Goal: Information Seeking & Learning: Learn about a topic

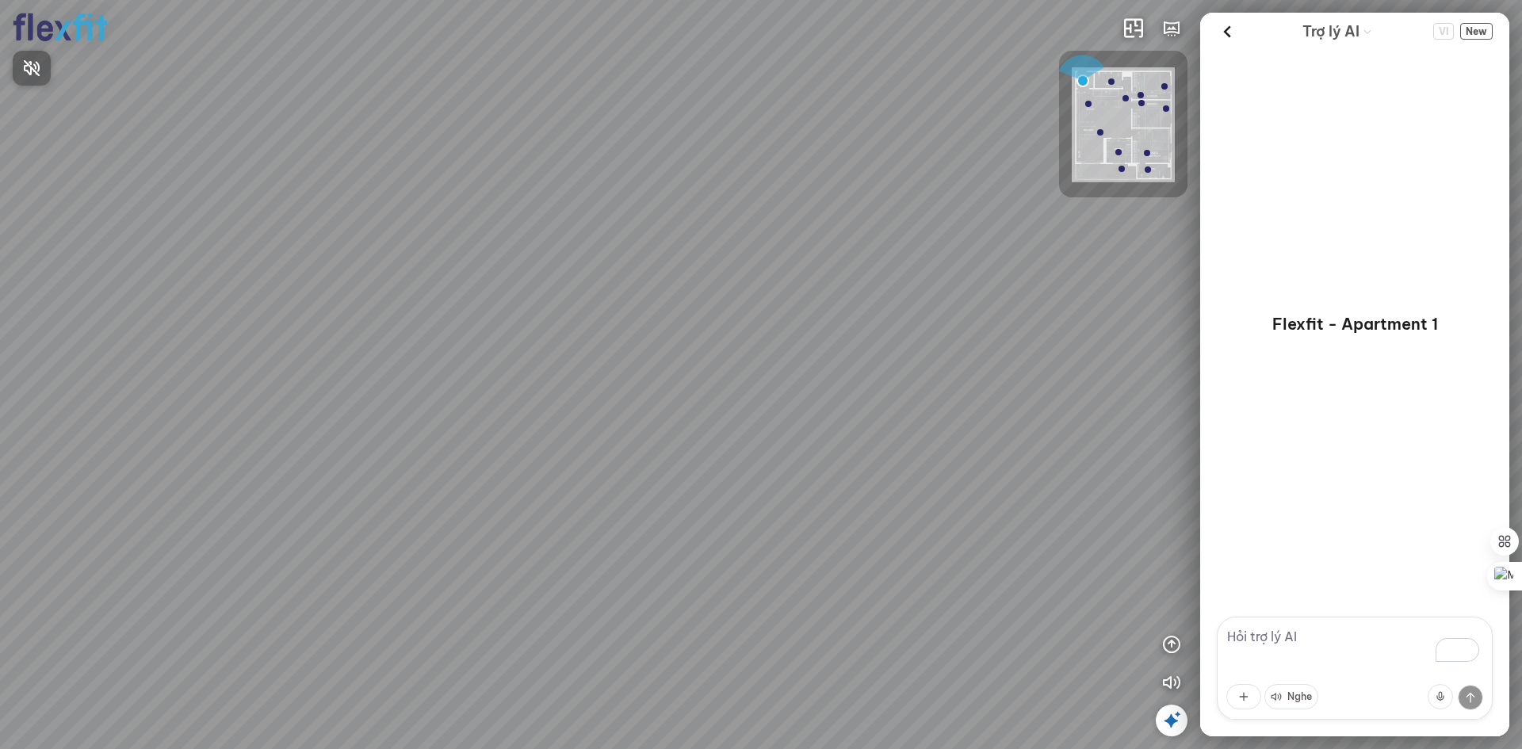
drag, startPoint x: 783, startPoint y: 330, endPoint x: 677, endPoint y: 280, distance: 116.7
click at [705, 292] on div at bounding box center [761, 374] width 1522 height 749
drag, startPoint x: 593, startPoint y: 377, endPoint x: 924, endPoint y: 312, distance: 336.9
click at [924, 312] on div at bounding box center [761, 374] width 1522 height 749
drag, startPoint x: 599, startPoint y: 401, endPoint x: 679, endPoint y: 378, distance: 83.3
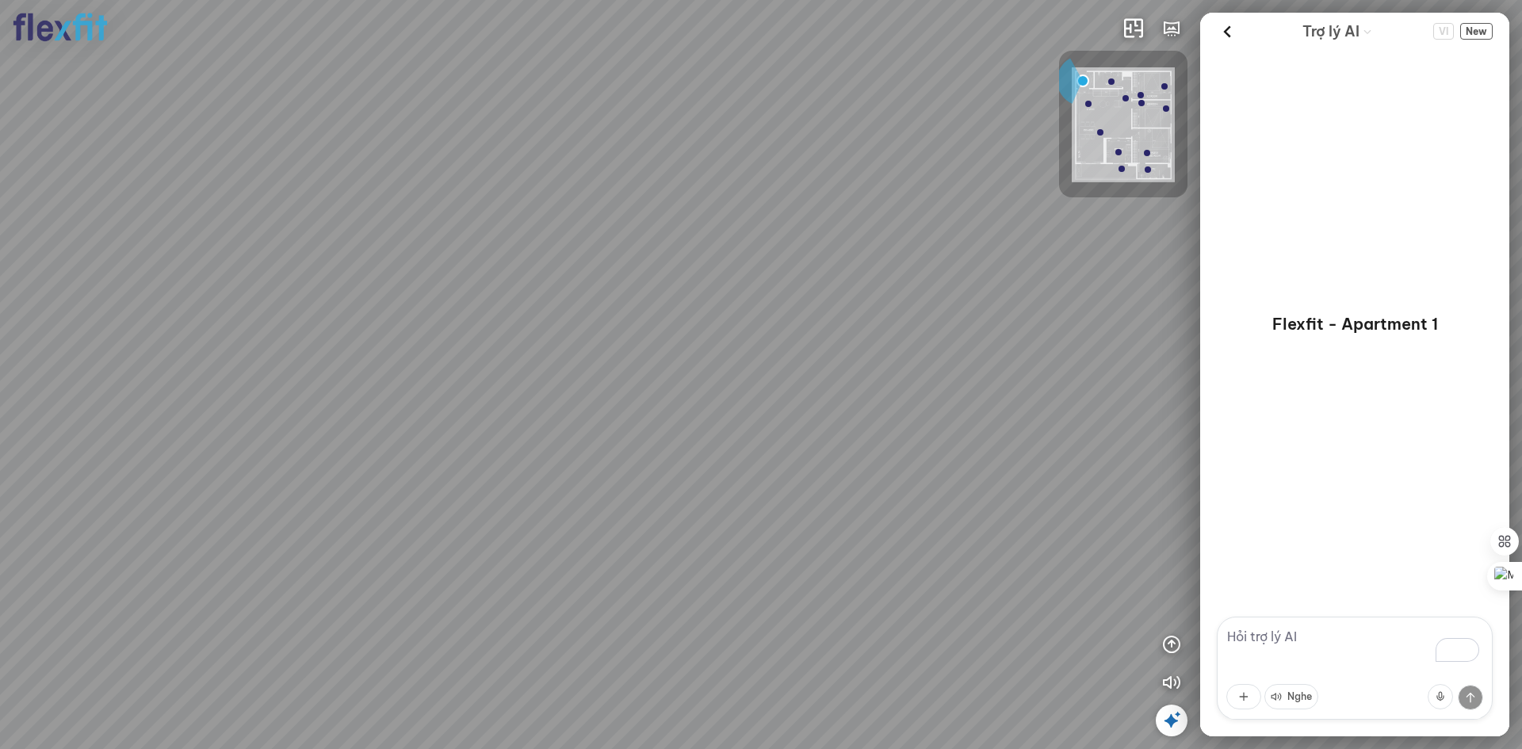
click at [679, 378] on div at bounding box center [761, 374] width 1522 height 749
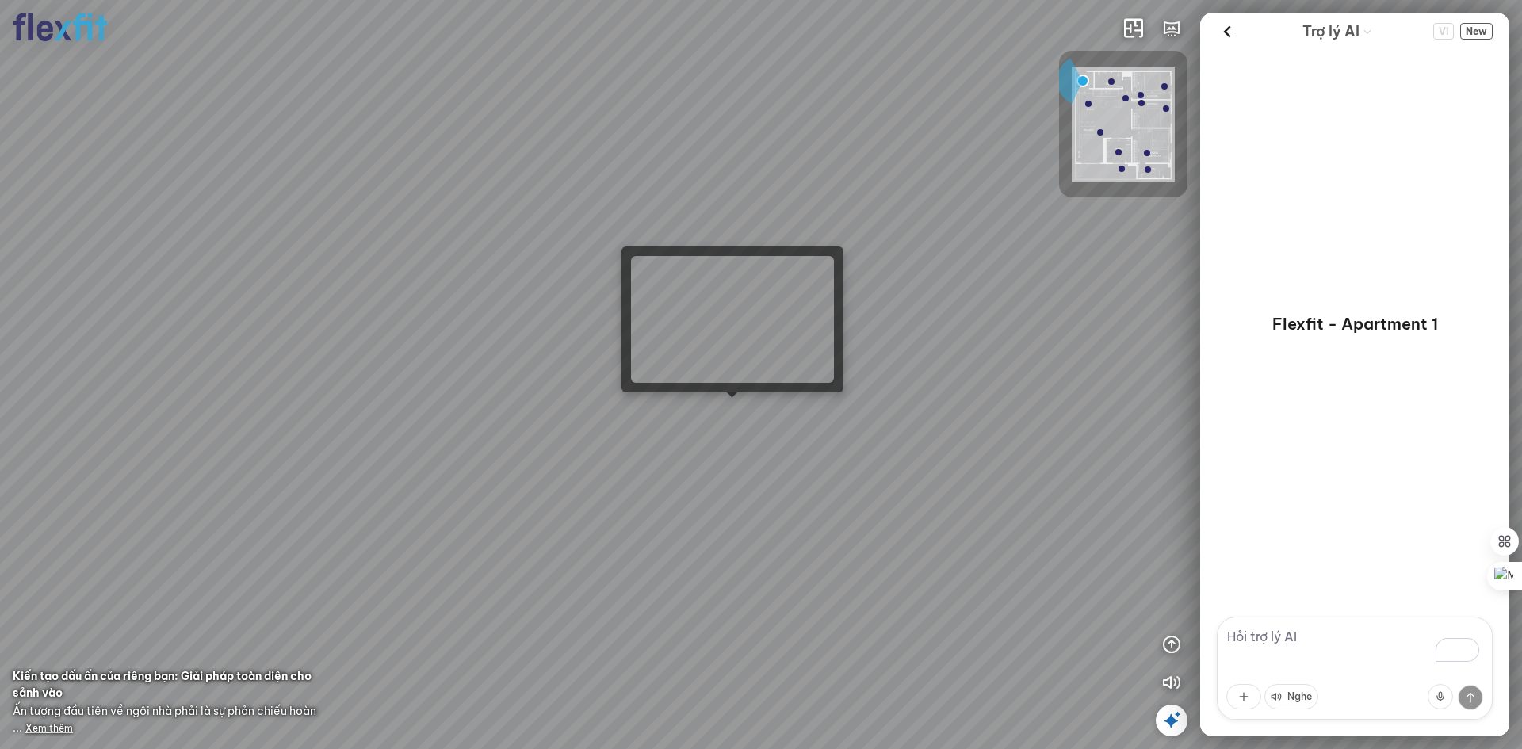
click at [731, 409] on div at bounding box center [761, 374] width 1522 height 749
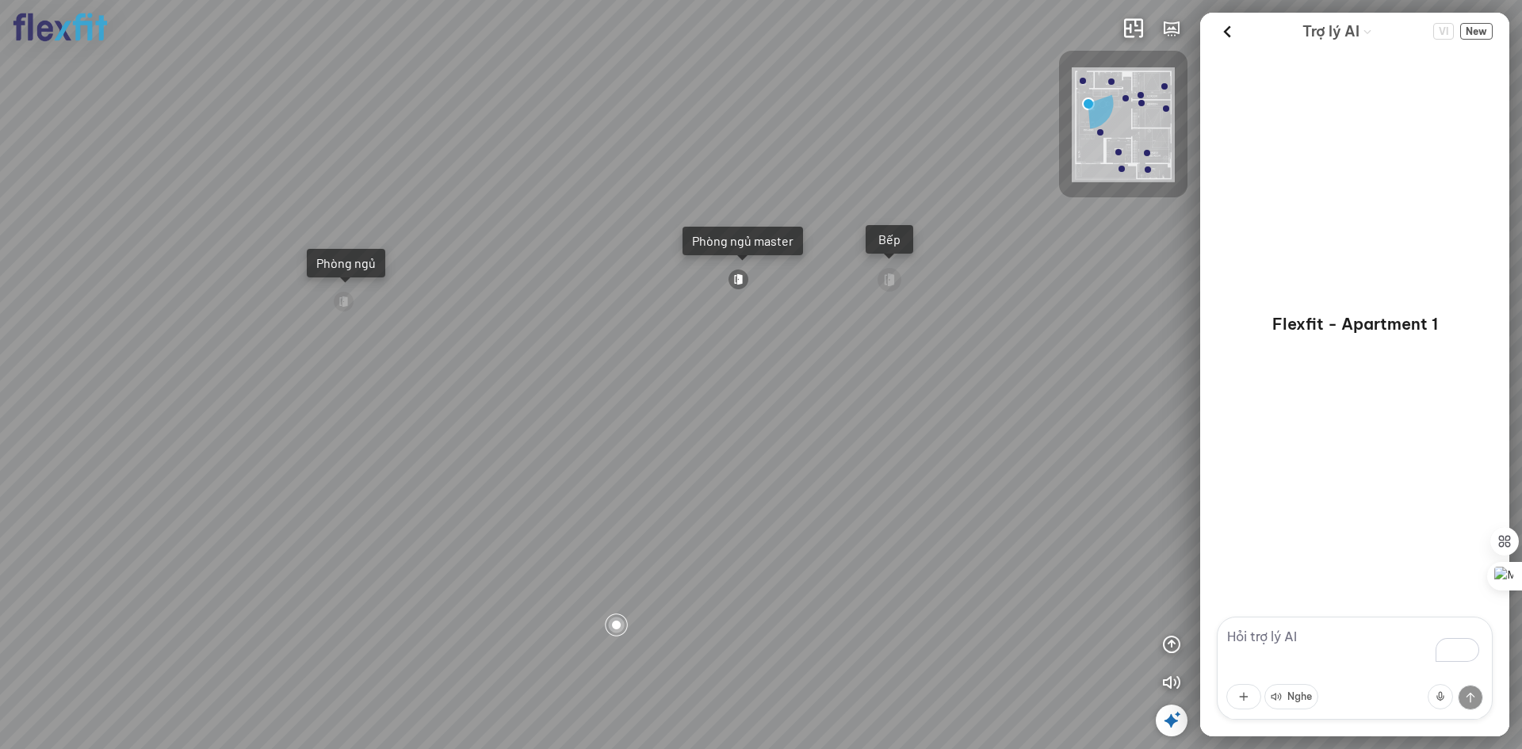
drag, startPoint x: 856, startPoint y: 367, endPoint x: 586, endPoint y: 378, distance: 270.6
click at [530, 362] on div "Ban công Bếp Phòng ngủ master Phòng ngủ Phòng ngủ" at bounding box center [761, 374] width 1522 height 749
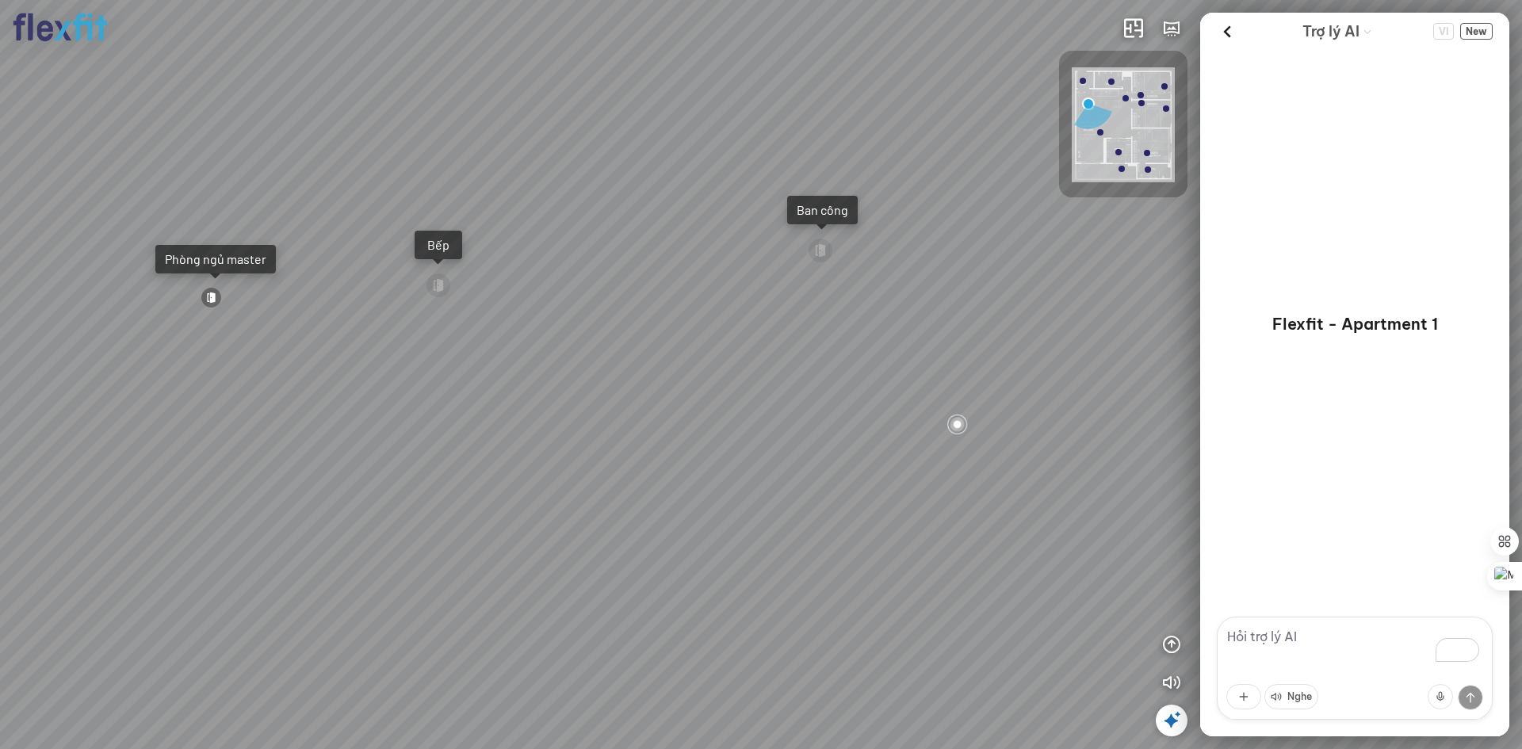
drag, startPoint x: 451, startPoint y: 392, endPoint x: 565, endPoint y: 406, distance: 114.2
click at [413, 393] on div "Ban công Bếp Phòng ngủ master Phòng ngủ Phòng ngủ" at bounding box center [761, 374] width 1522 height 749
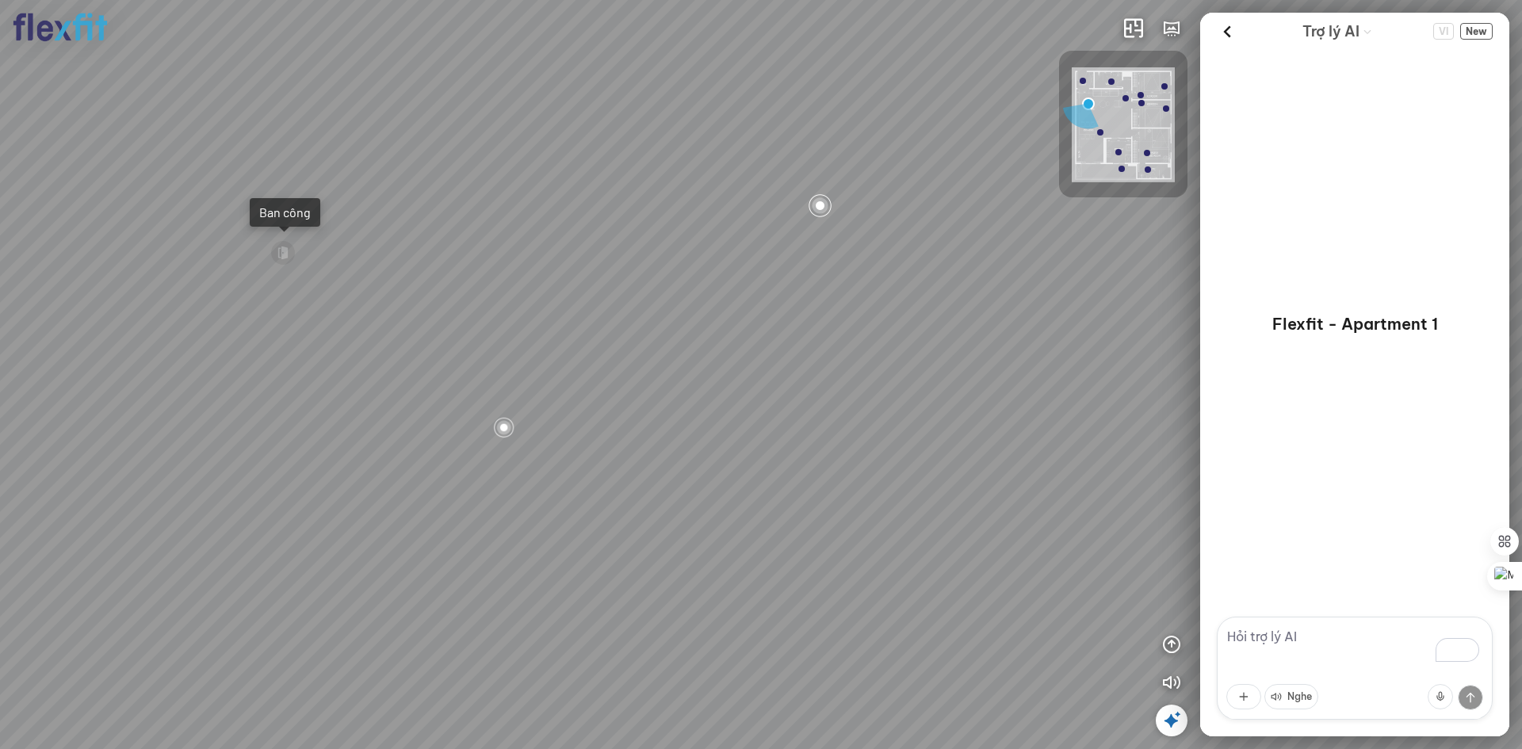
drag, startPoint x: 802, startPoint y: 499, endPoint x: 488, endPoint y: 494, distance: 314.0
click at [488, 494] on div "Ban công Bếp Phòng ngủ master Phòng ngủ Phòng ngủ" at bounding box center [761, 374] width 1522 height 749
drag, startPoint x: 641, startPoint y: 494, endPoint x: 482, endPoint y: 541, distance: 165.3
click at [482, 541] on div "Ban công Bếp Phòng ngủ master Phòng ngủ Phòng ngủ" at bounding box center [761, 374] width 1522 height 749
drag, startPoint x: 142, startPoint y: 519, endPoint x: 255, endPoint y: 512, distance: 112.8
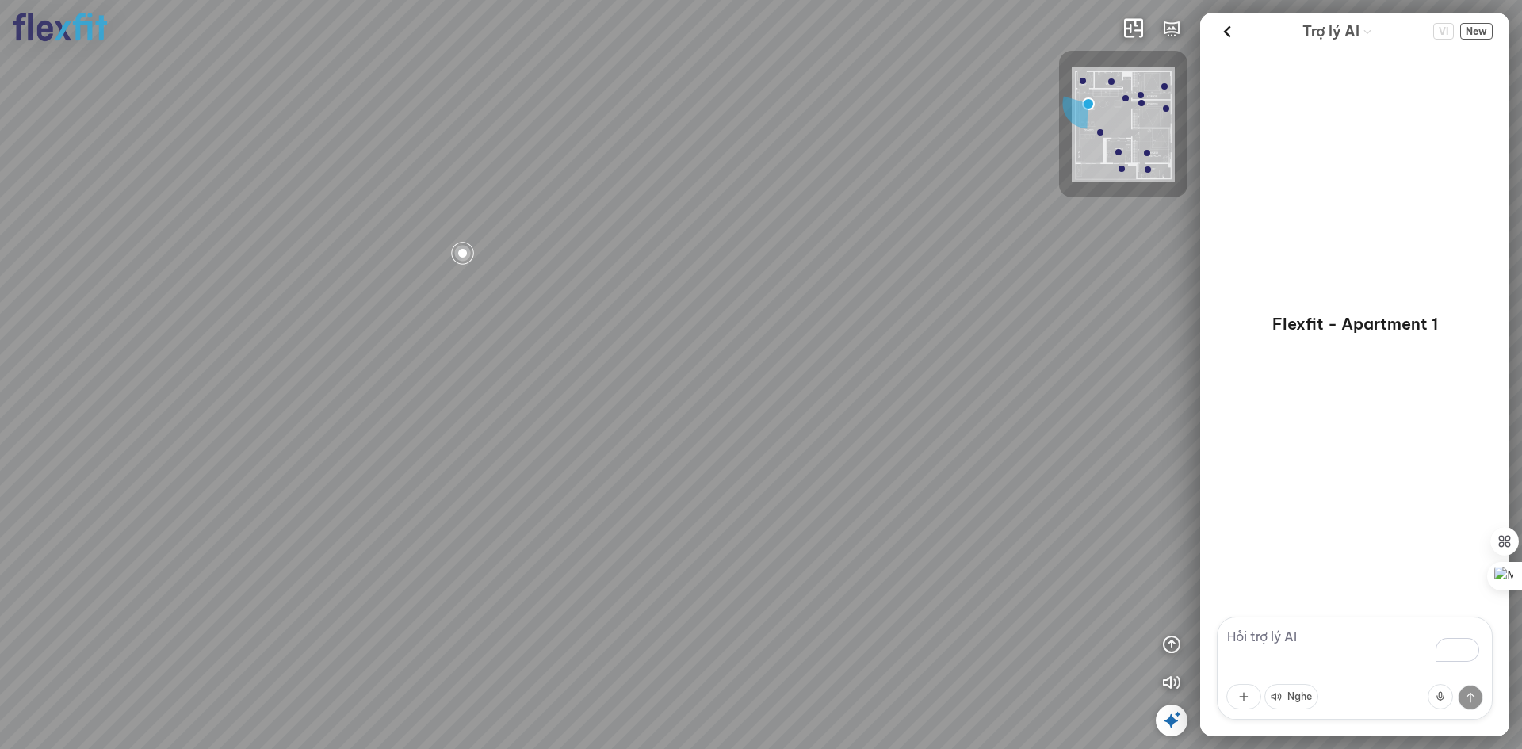
click at [92, 519] on div "Ban công Bếp Phòng ngủ master Phòng ngủ Phòng ngủ" at bounding box center [761, 374] width 1522 height 749
drag, startPoint x: 74, startPoint y: 516, endPoint x: 82, endPoint y: 515, distance: 8.0
click at [52, 515] on div "Ban công Bếp Phòng ngủ master Phòng ngủ Phòng ngủ" at bounding box center [761, 374] width 1522 height 749
drag, startPoint x: 679, startPoint y: 364, endPoint x: 675, endPoint y: 453, distance: 88.9
click at [675, 453] on div "Ban công Bếp Phòng ngủ master Phòng ngủ Phòng ngủ" at bounding box center [761, 374] width 1522 height 749
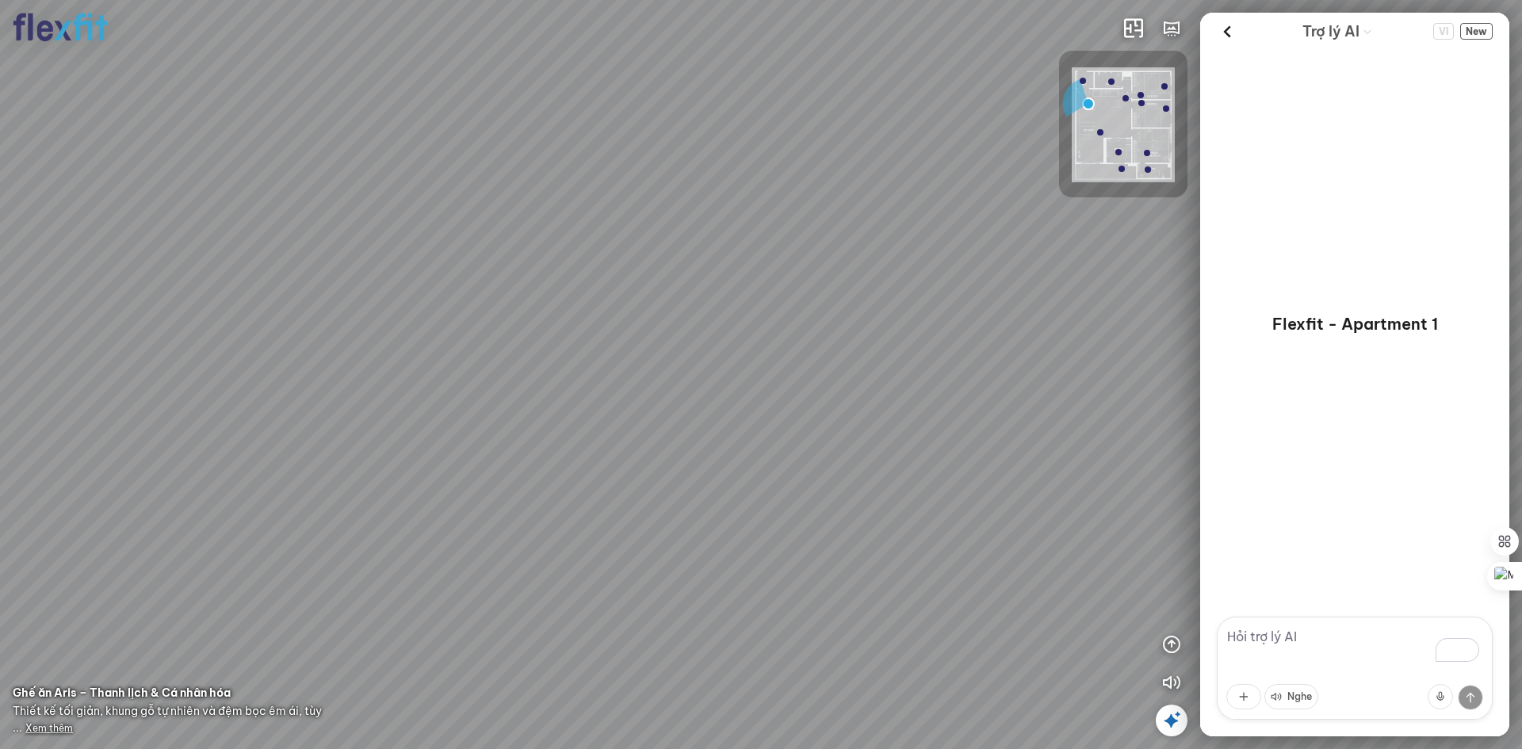
click at [586, 434] on div "Ban công Bếp Phòng ngủ master Phòng ngủ Phòng ngủ" at bounding box center [761, 374] width 1522 height 749
drag, startPoint x: 425, startPoint y: 463, endPoint x: 764, endPoint y: 366, distance: 352.1
click at [747, 369] on div "Ban công Bếp Phòng ngủ master Phòng ngủ Phòng ngủ" at bounding box center [761, 374] width 1522 height 749
drag, startPoint x: 624, startPoint y: 499, endPoint x: 696, endPoint y: 610, distance: 133.1
click at [690, 618] on div "Ban công Bếp Phòng ngủ master Phòng ngủ Phòng ngủ" at bounding box center [761, 374] width 1522 height 749
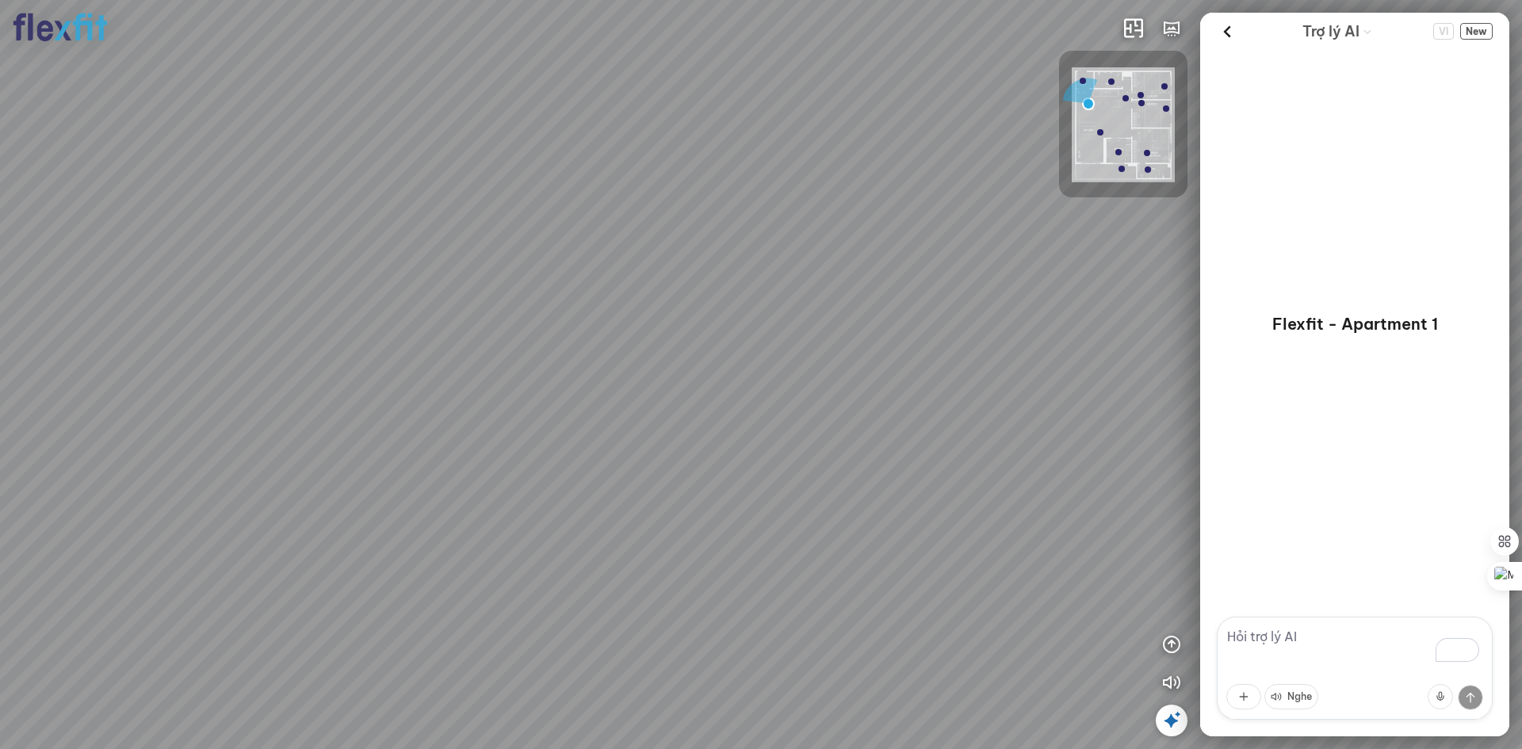
drag, startPoint x: 842, startPoint y: 413, endPoint x: 382, endPoint y: 368, distance: 462.1
click at [421, 368] on div "Ban công Bếp Phòng ngủ master Phòng ngủ Phòng ngủ" at bounding box center [761, 374] width 1522 height 749
drag, startPoint x: 577, startPoint y: 370, endPoint x: 569, endPoint y: 378, distance: 11.2
click at [566, 376] on div "Ban công Bếp Phòng ngủ master Phòng ngủ Phòng ngủ" at bounding box center [761, 374] width 1522 height 749
click at [1255, 638] on textarea "To enrich screen reader interactions, please activate Accessibility in Grammarl…" at bounding box center [1355, 668] width 276 height 103
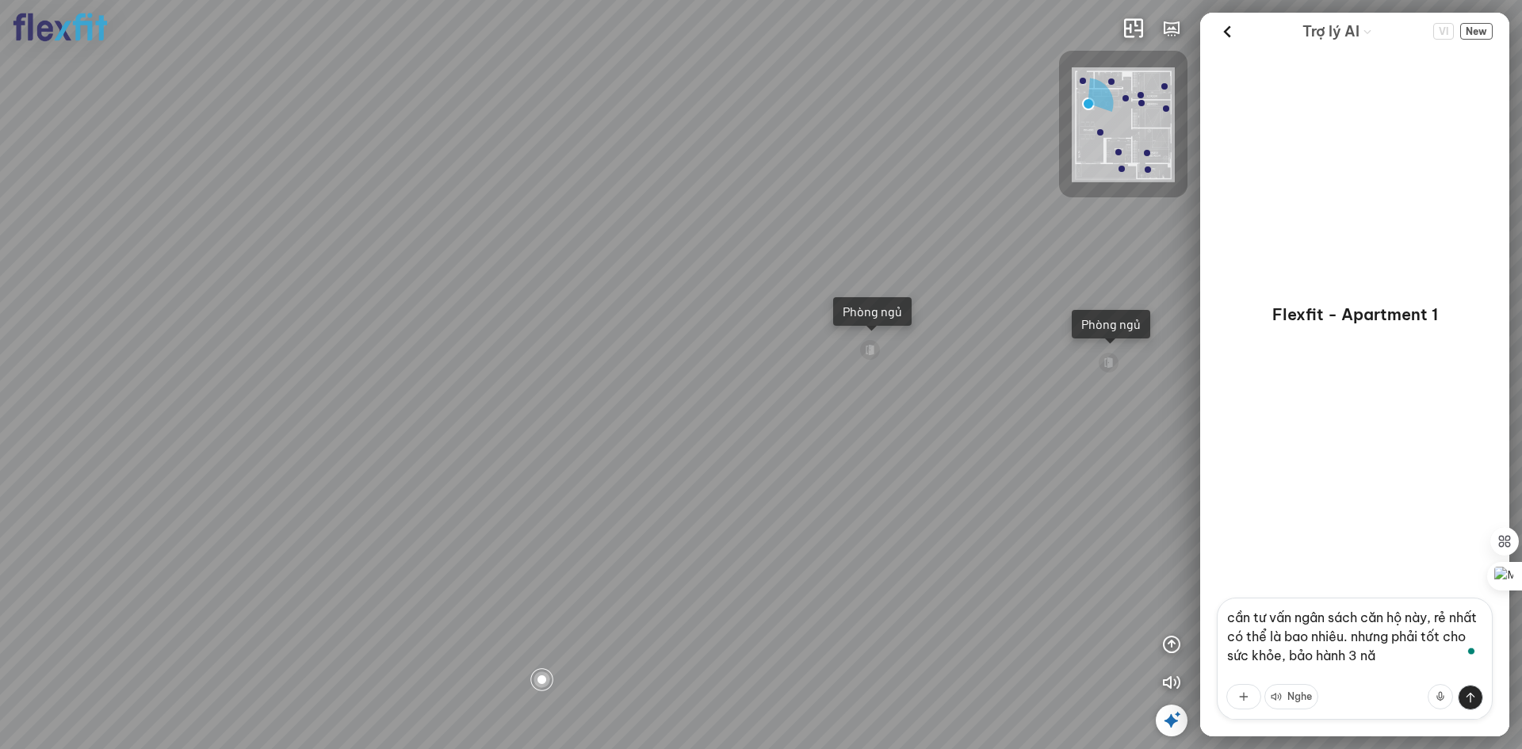
type textarea "cần tư vấn ngân sách căn hộ này, rẻ nhất có thể là bao nhiêu. nhưng phải tốt ch…"
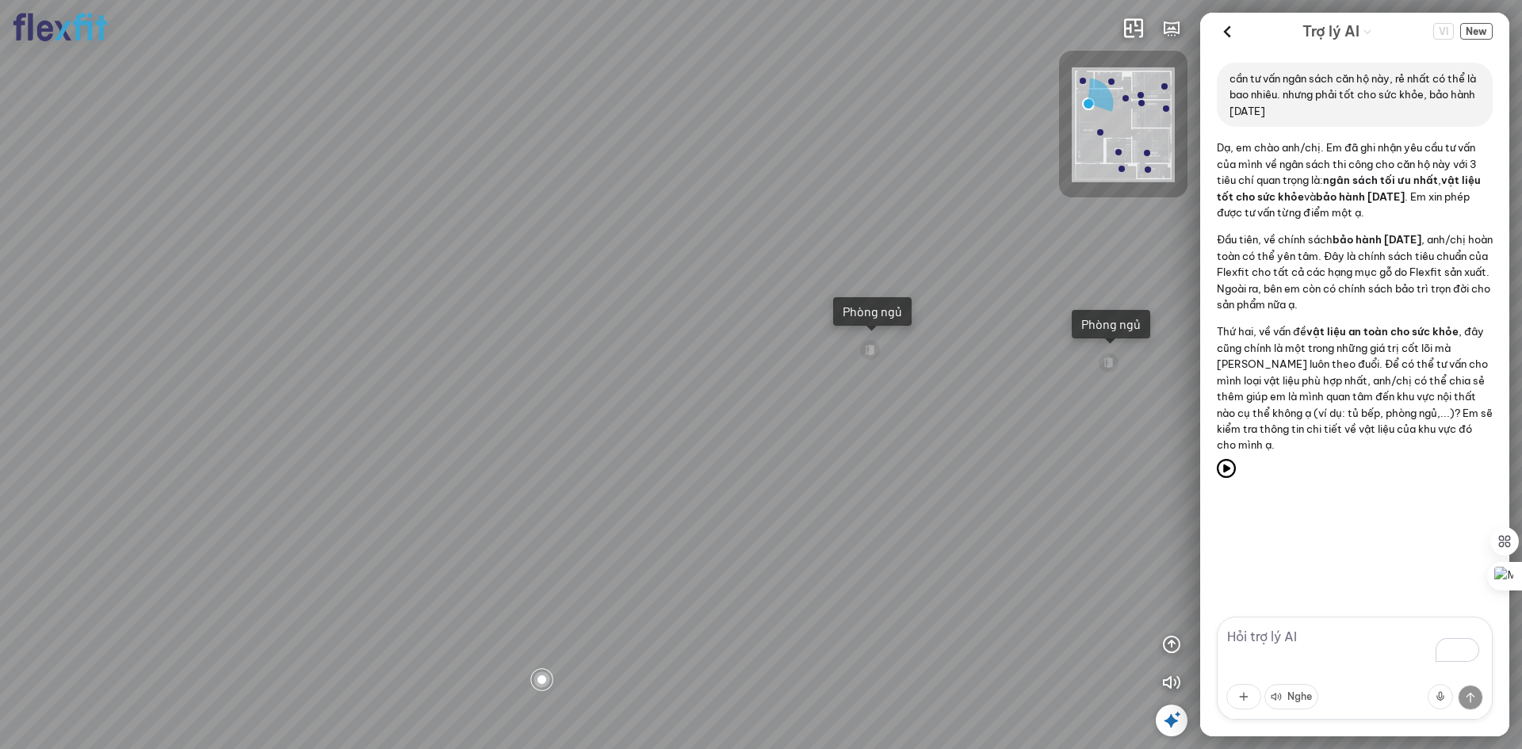
drag, startPoint x: 1321, startPoint y: 641, endPoint x: 1326, endPoint y: 628, distance: 14.3
click at [1326, 628] on textarea "To enrich screen reader interactions, please activate Accessibility in Grammarl…" at bounding box center [1355, 668] width 276 height 103
type textarea "ngân sách thì sao e nhỉ? bao nhiêu tiền căn ntn"
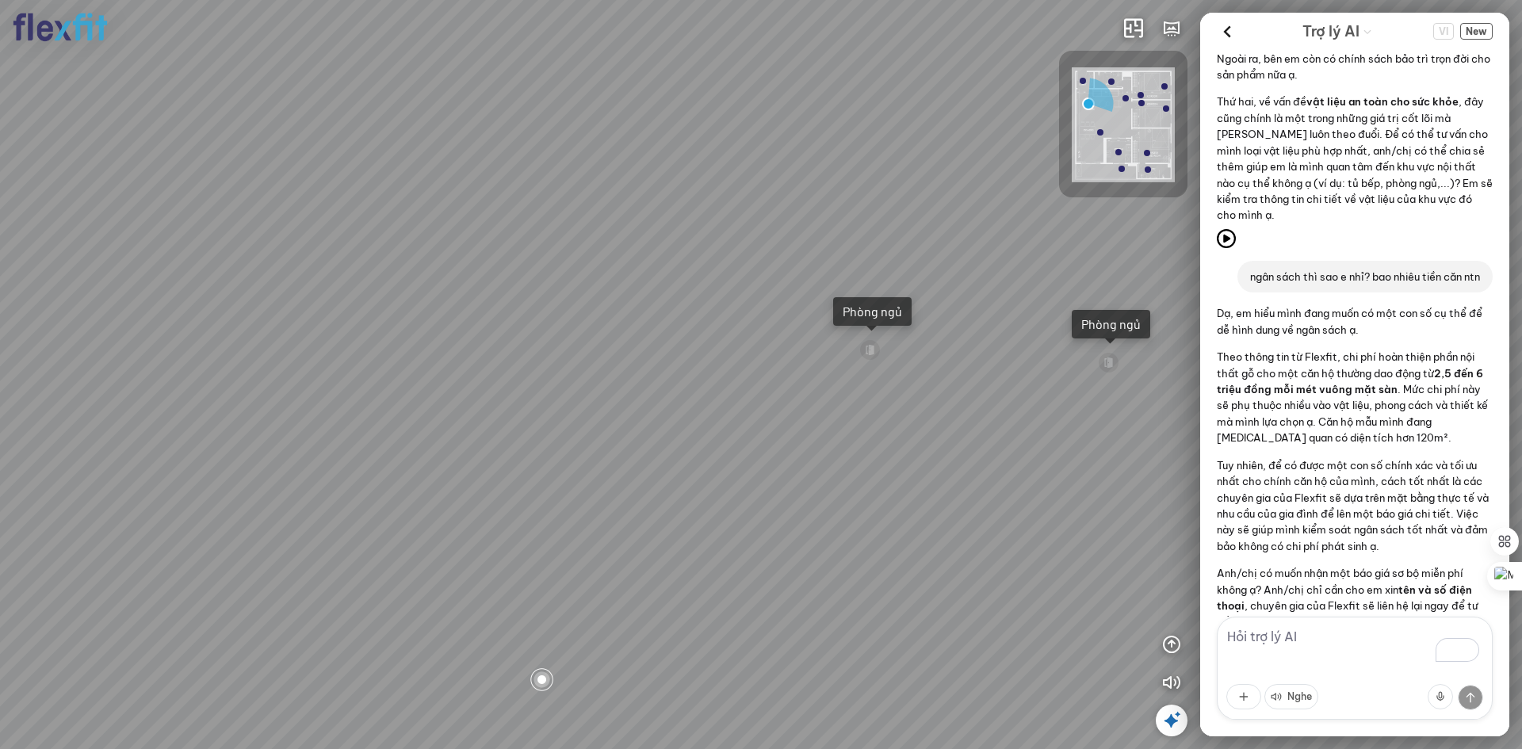
scroll to position [300, 0]
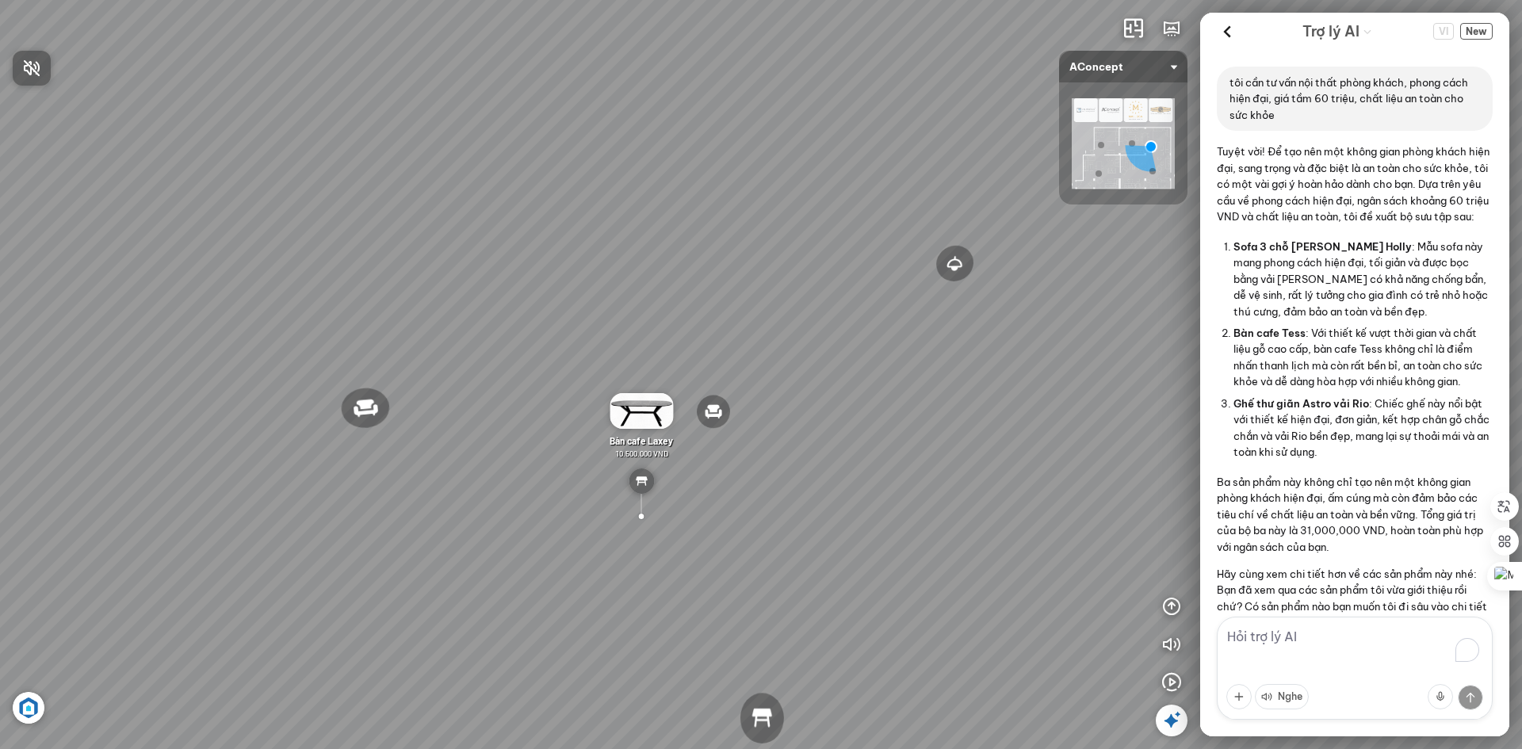
scroll to position [779, 0]
